Goal: Check status: Check status

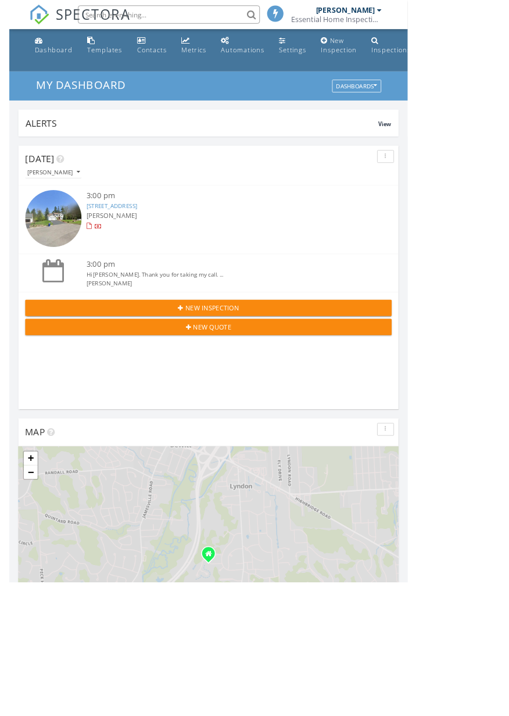
scroll to position [1989, 510]
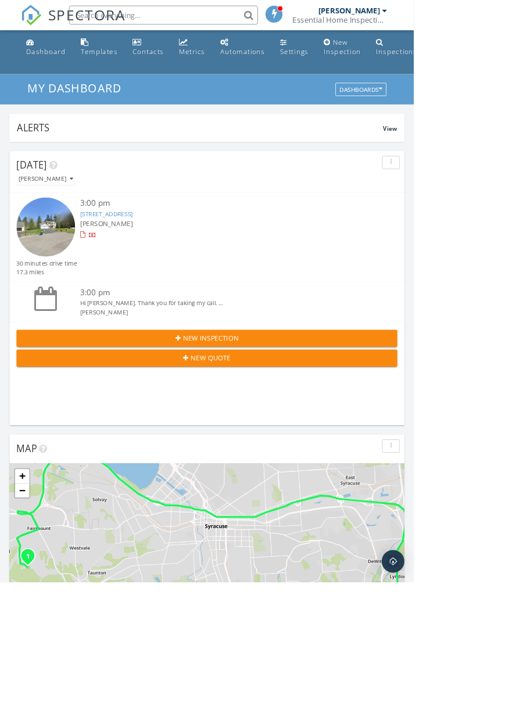
click at [304, 152] on div "Alerts" at bounding box center [246, 157] width 451 height 16
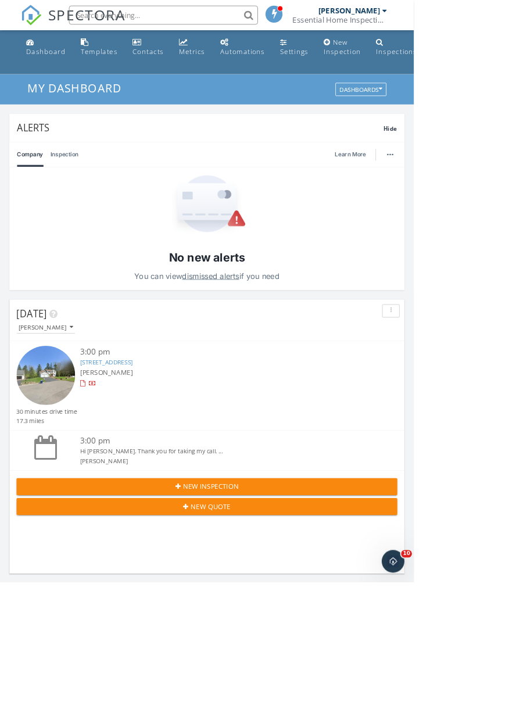
click at [476, 22] on div "Essential Home Inspections LLC" at bounding box center [418, 25] width 116 height 12
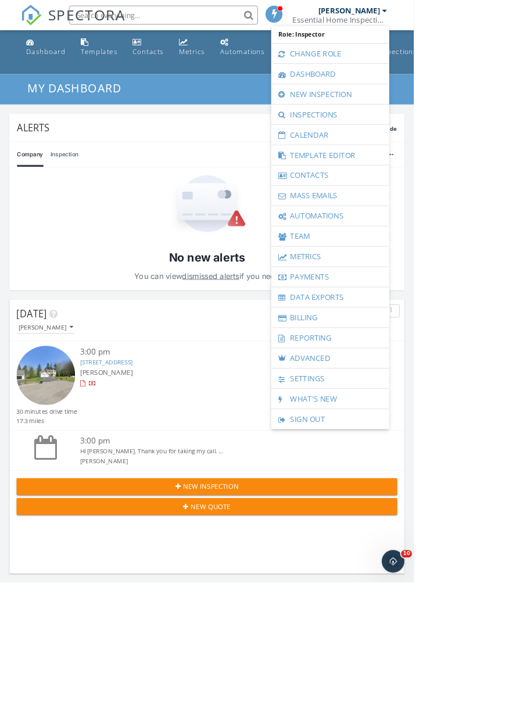
click at [379, 197] on div "Company Inspection Learn More" at bounding box center [255, 190] width 468 height 30
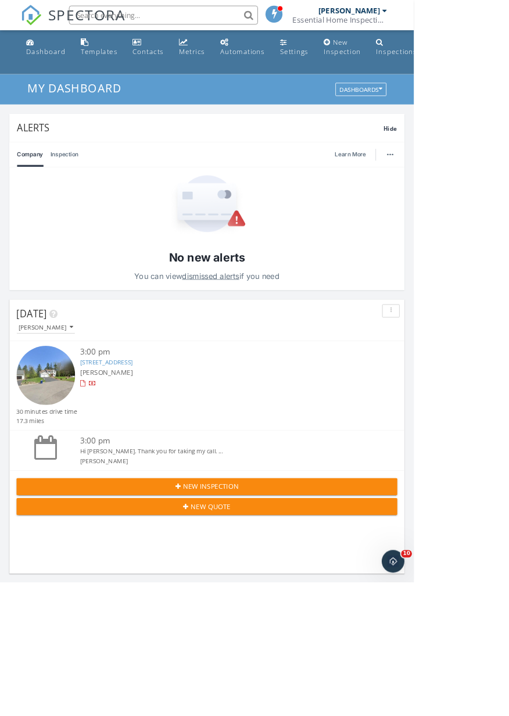
click at [318, 23] on input "text" at bounding box center [201, 18] width 233 height 23
click at [293, 15] on input "text" at bounding box center [201, 18] width 233 height 23
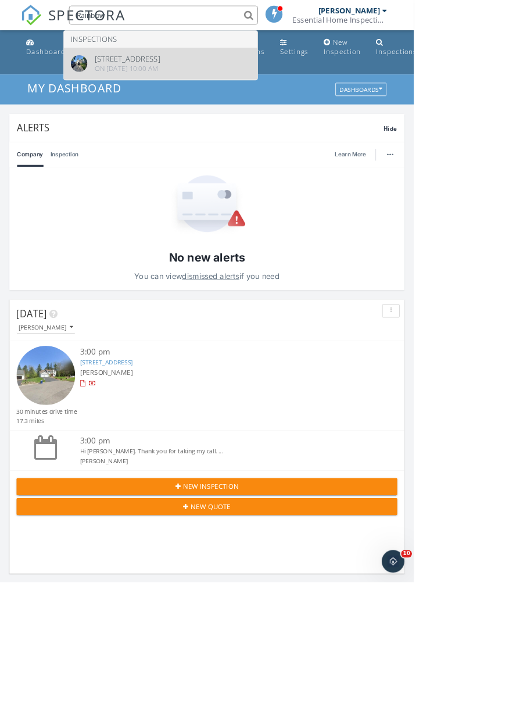
type input "Rainbow"
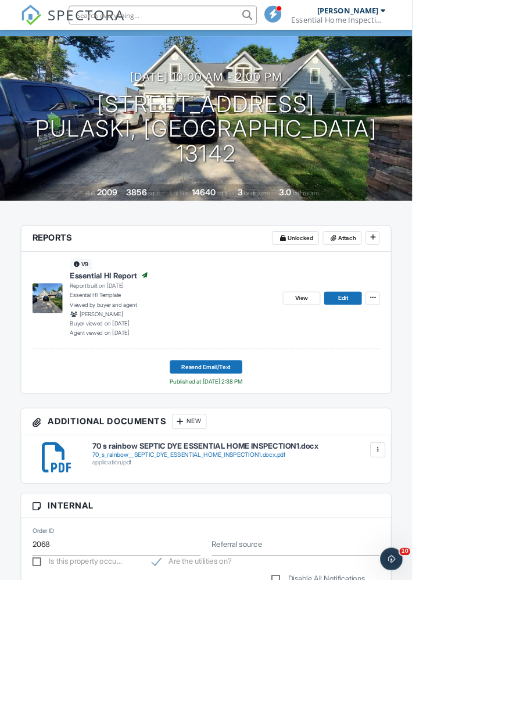
scroll to position [92, 0]
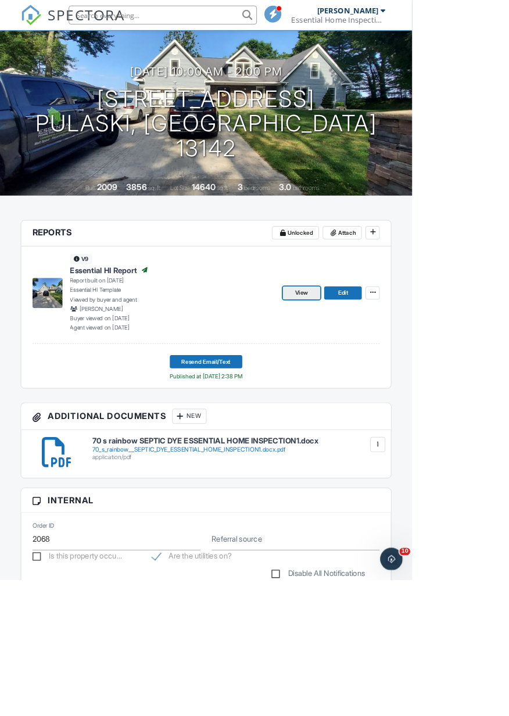
click at [377, 361] on span "View" at bounding box center [373, 362] width 16 height 12
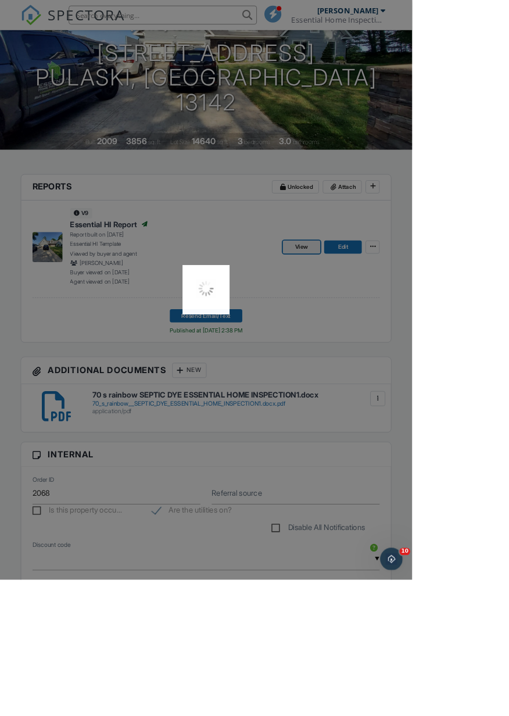
scroll to position [161, 0]
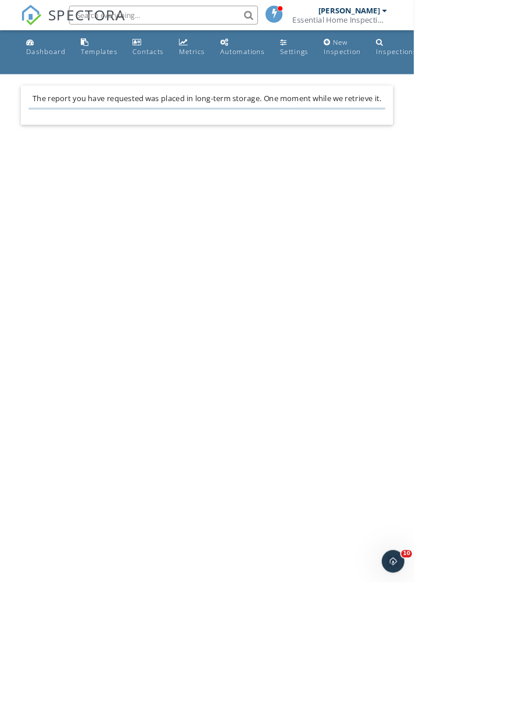
click at [69, 604] on body "SPECTORA Matt Spack Essential Home Inspections LLC Role: Inspector Change Role …" at bounding box center [254, 354] width 509 height 708
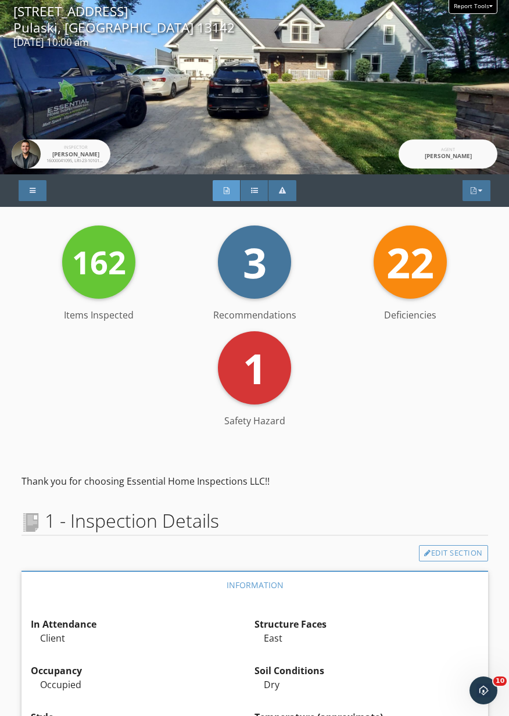
click at [485, 12] on div "Report Tools" at bounding box center [473, 7] width 49 height 14
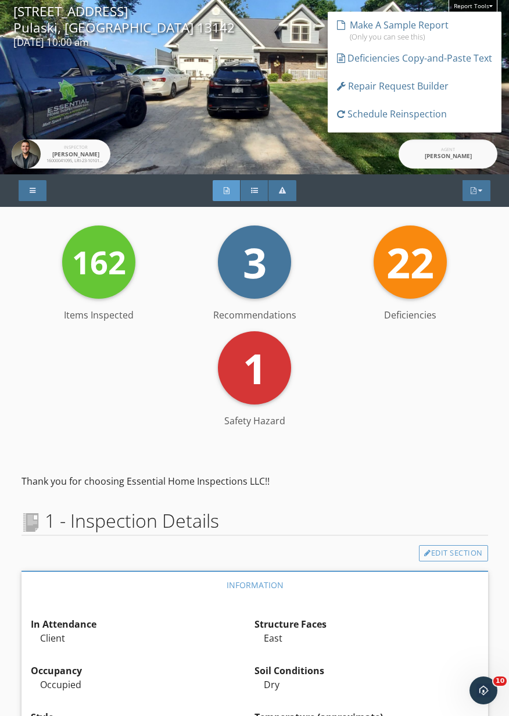
click at [392, 414] on div "162 Items Inspected 3 Recommendations 22 Deficiencies 1 Safety Hazard" at bounding box center [255, 332] width 467 height 212
